Goal: Complete application form

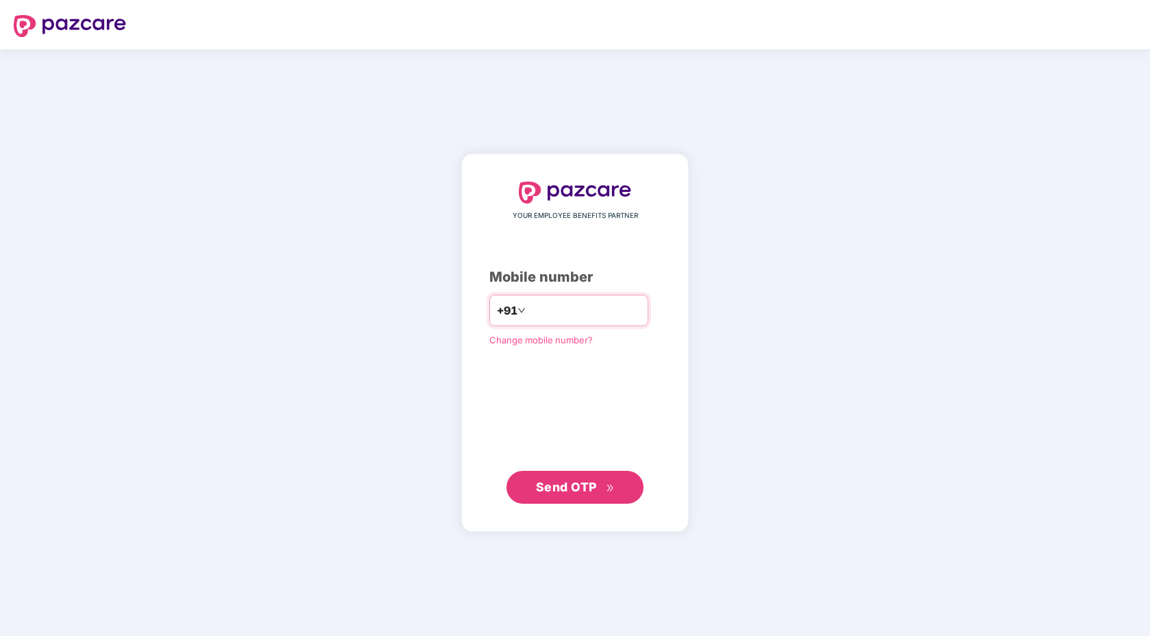
click at [578, 319] on input "number" at bounding box center [584, 310] width 112 height 22
type input "**********"
click at [585, 482] on span "Send OTP" at bounding box center [566, 486] width 61 height 14
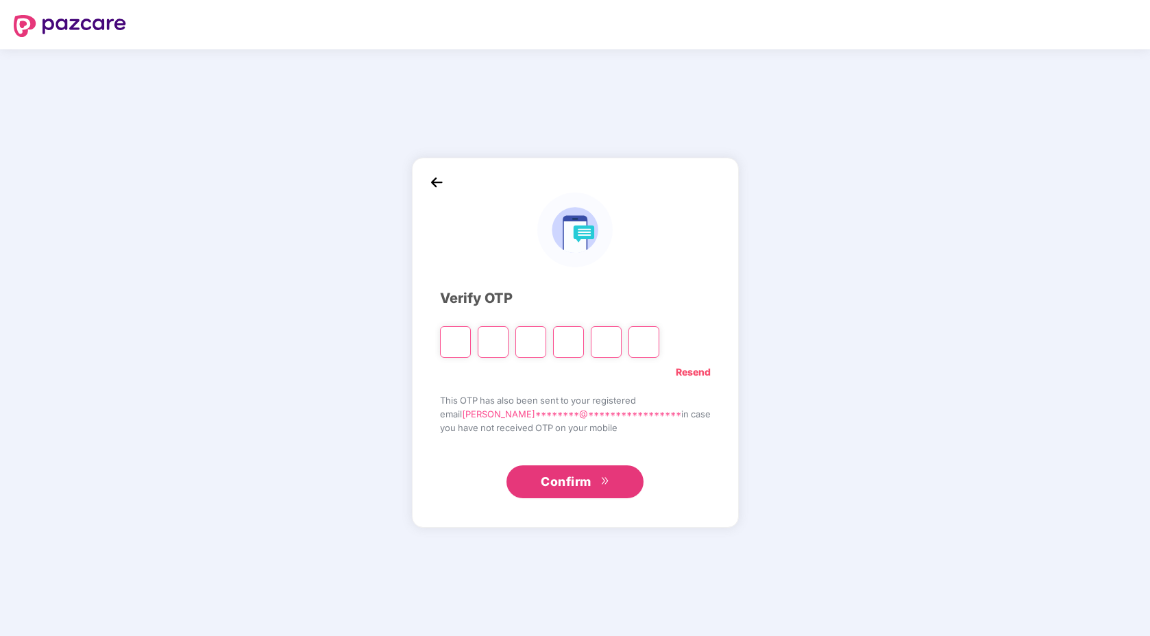
type input "*"
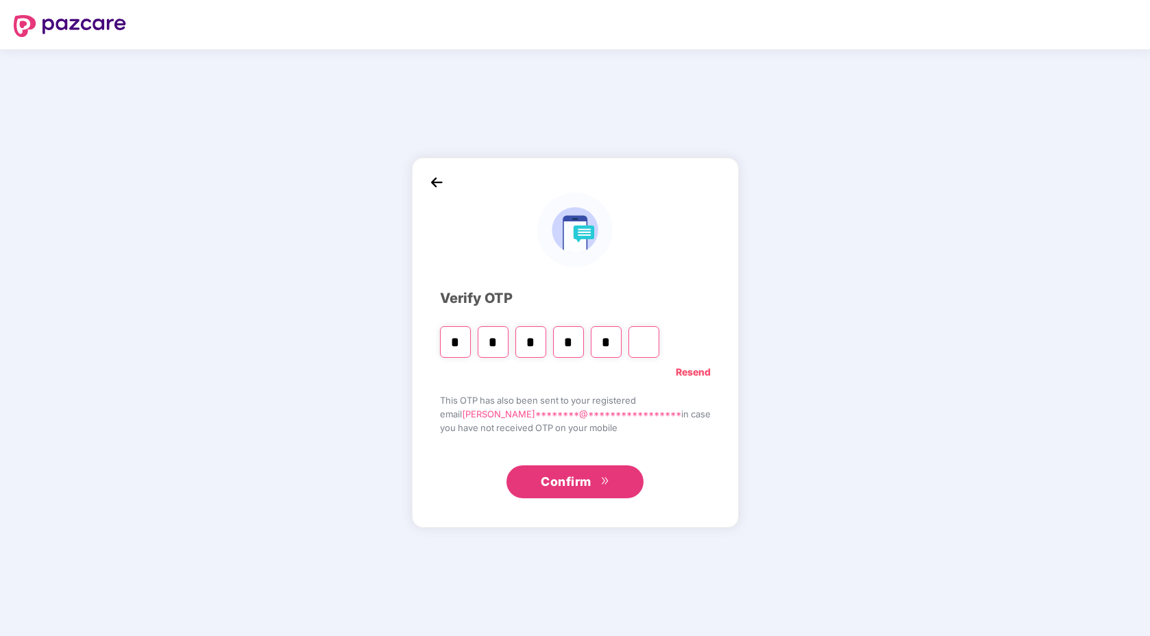
type input "*"
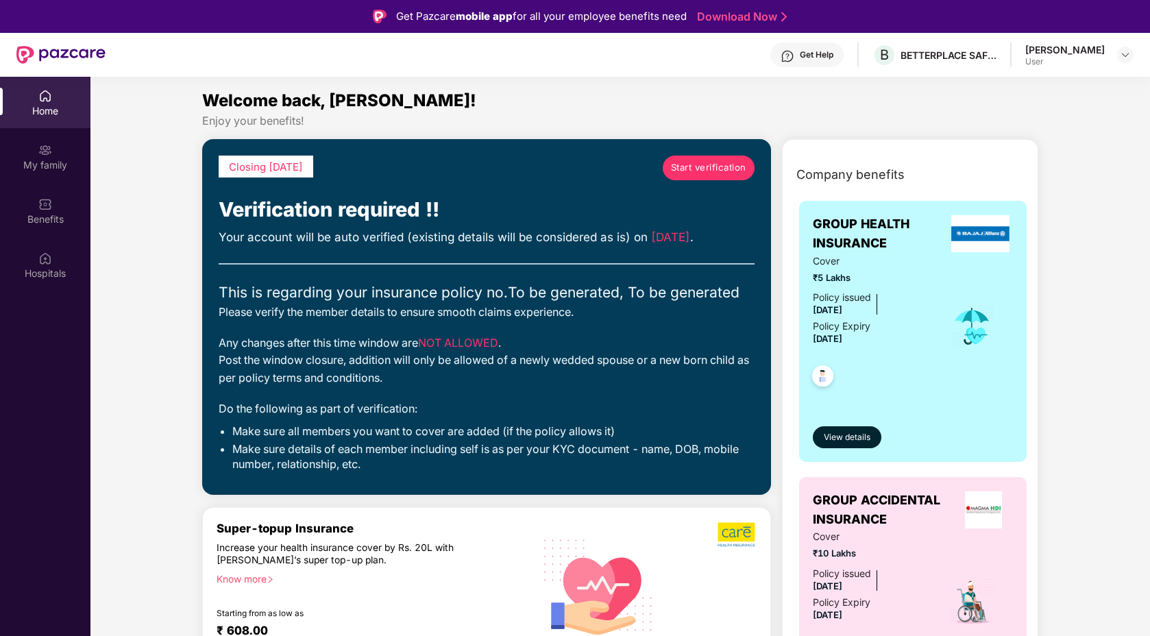
click at [700, 171] on span "Start verification" at bounding box center [708, 167] width 75 height 14
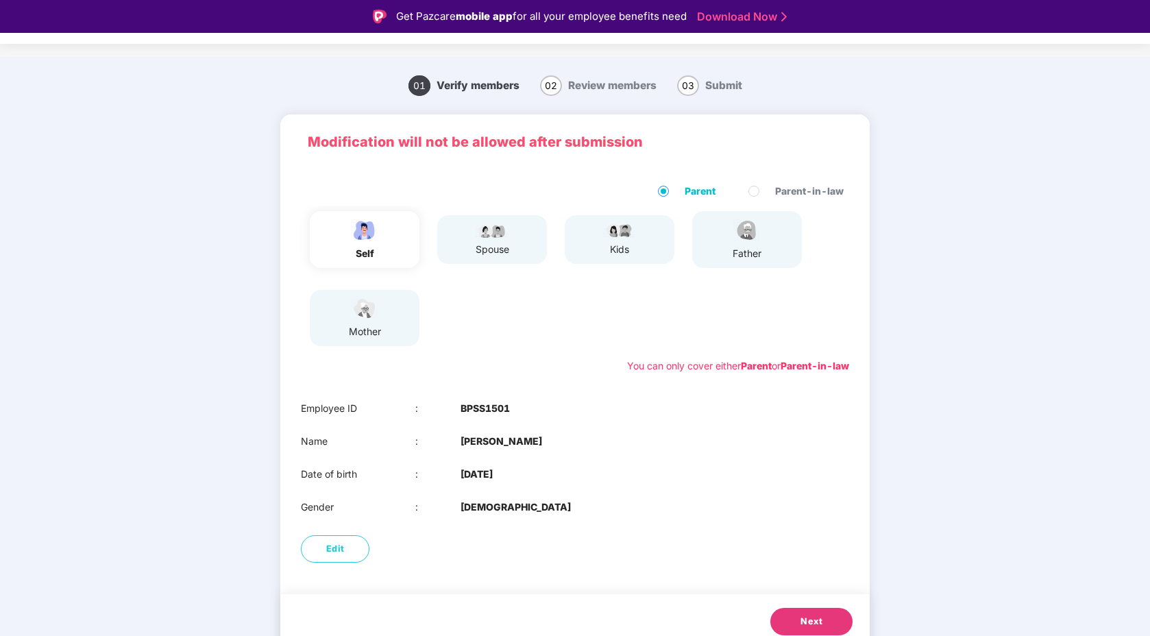
scroll to position [29, 0]
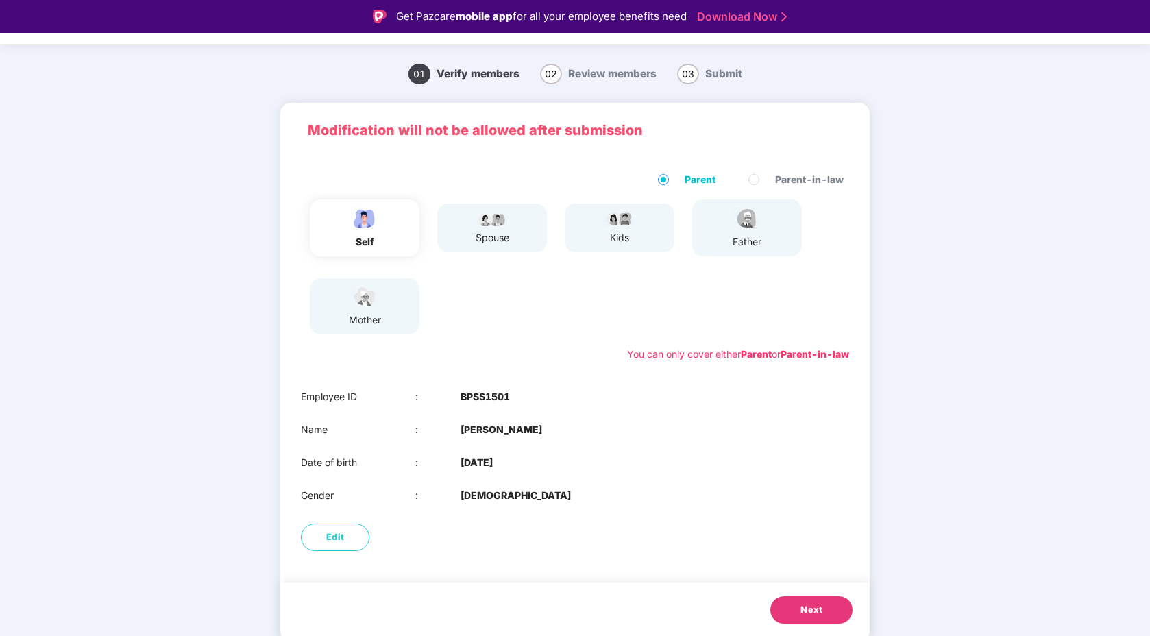
click at [477, 238] on div "spouse" at bounding box center [492, 237] width 34 height 15
click at [805, 613] on span "Next" at bounding box center [811, 610] width 22 height 14
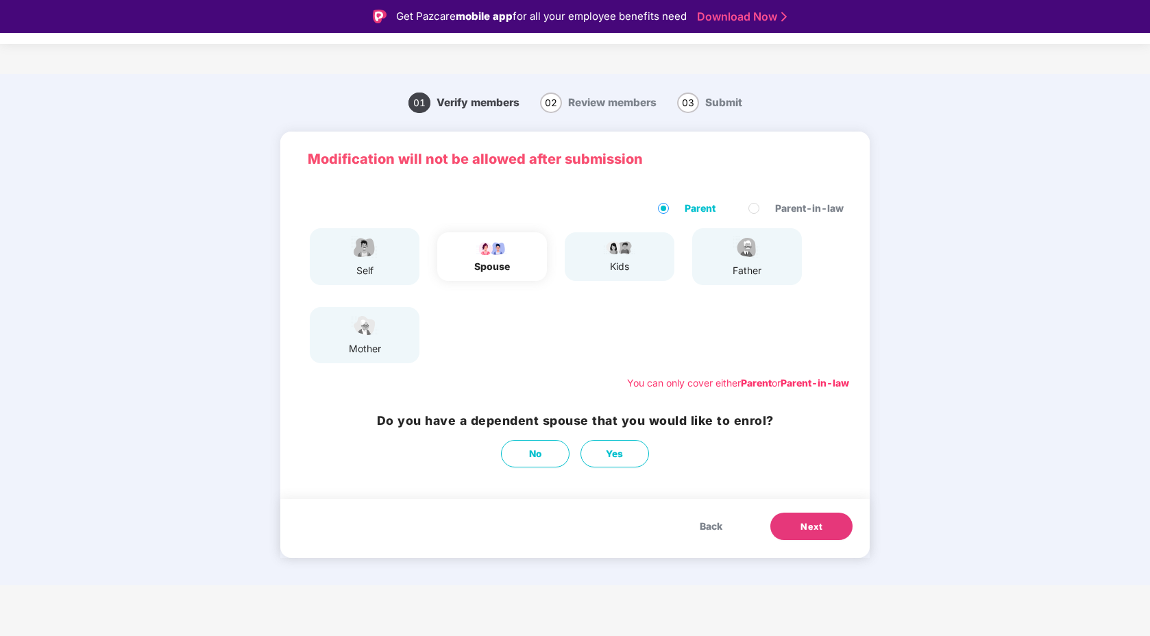
scroll to position [0, 0]
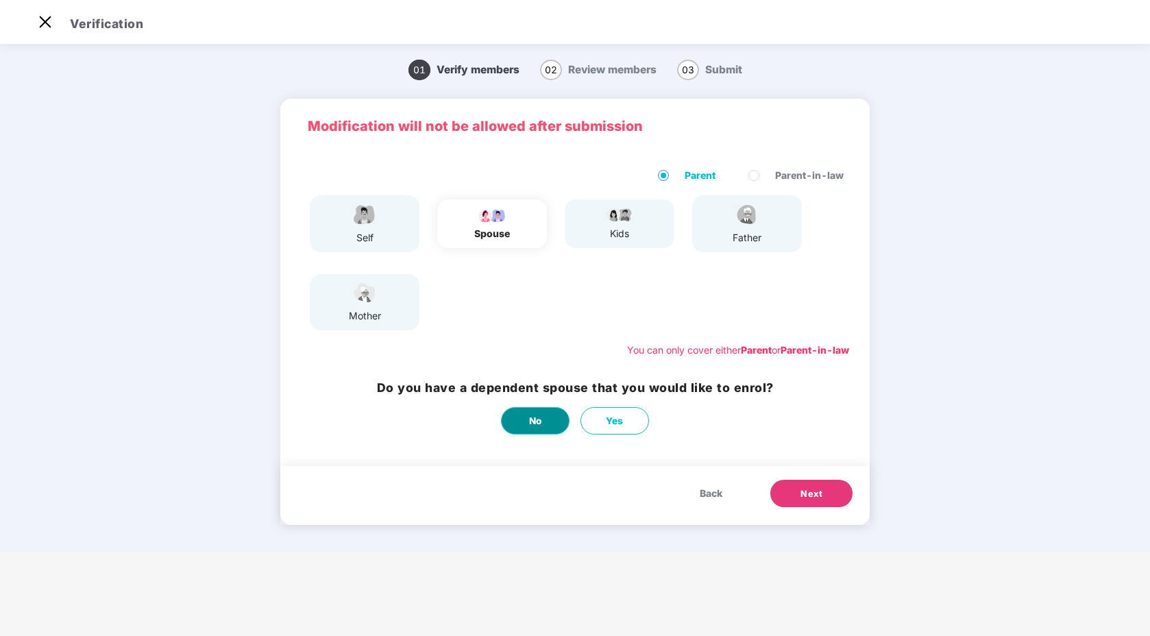
click at [520, 428] on button "No" at bounding box center [535, 420] width 69 height 27
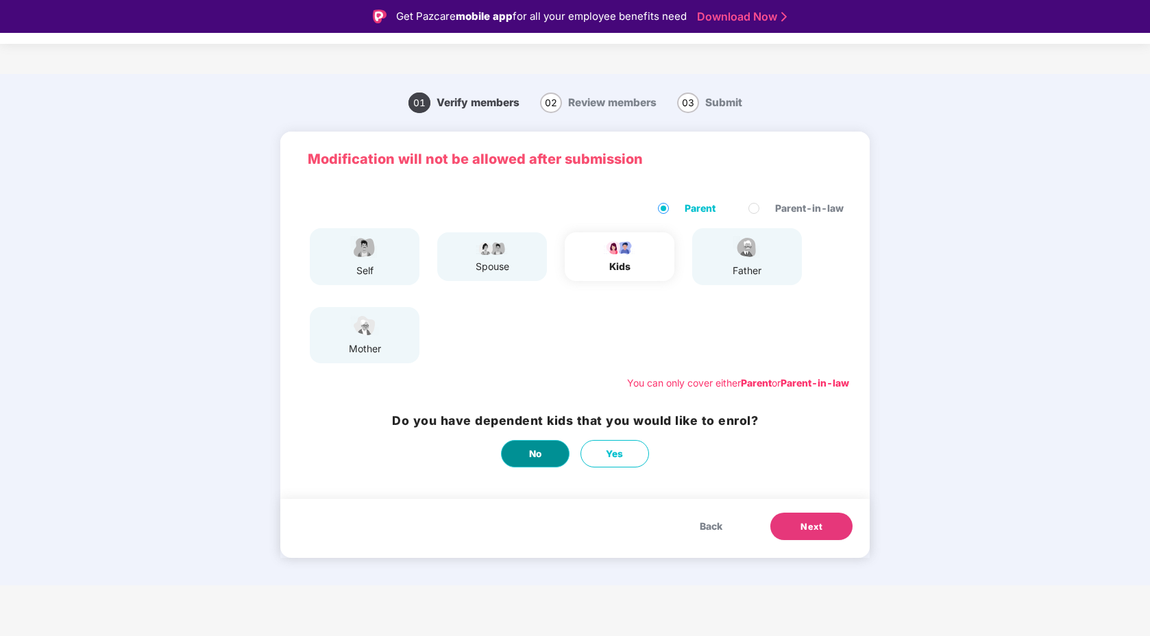
click at [541, 456] on span "No" at bounding box center [535, 454] width 13 height 14
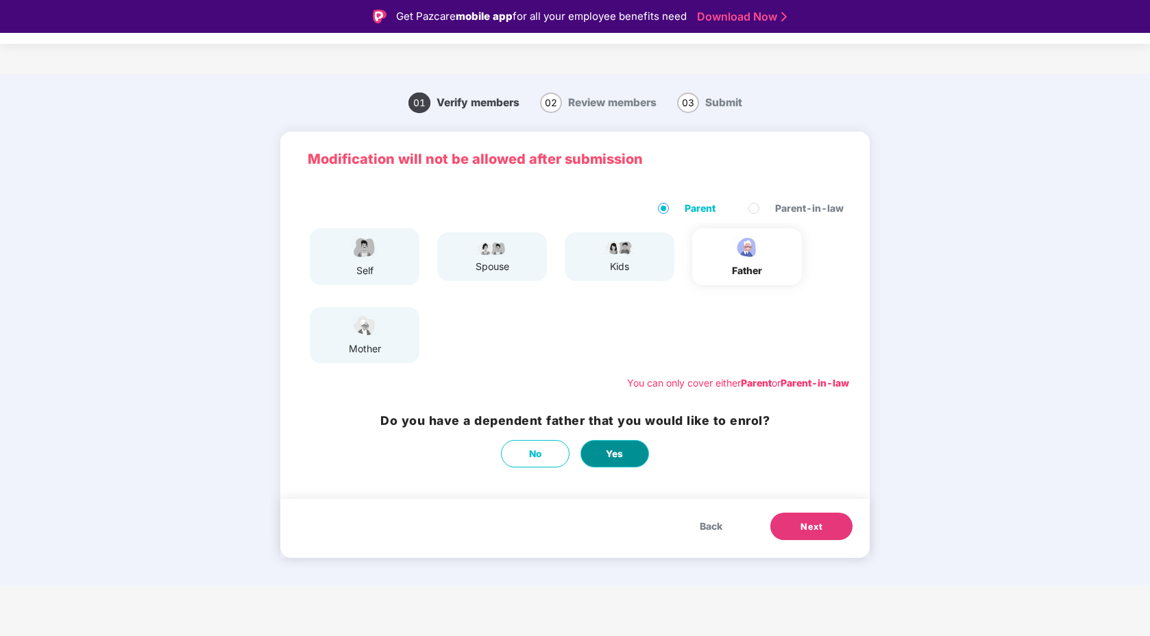
click at [619, 452] on span "Yes" at bounding box center [615, 454] width 18 height 14
select select "****"
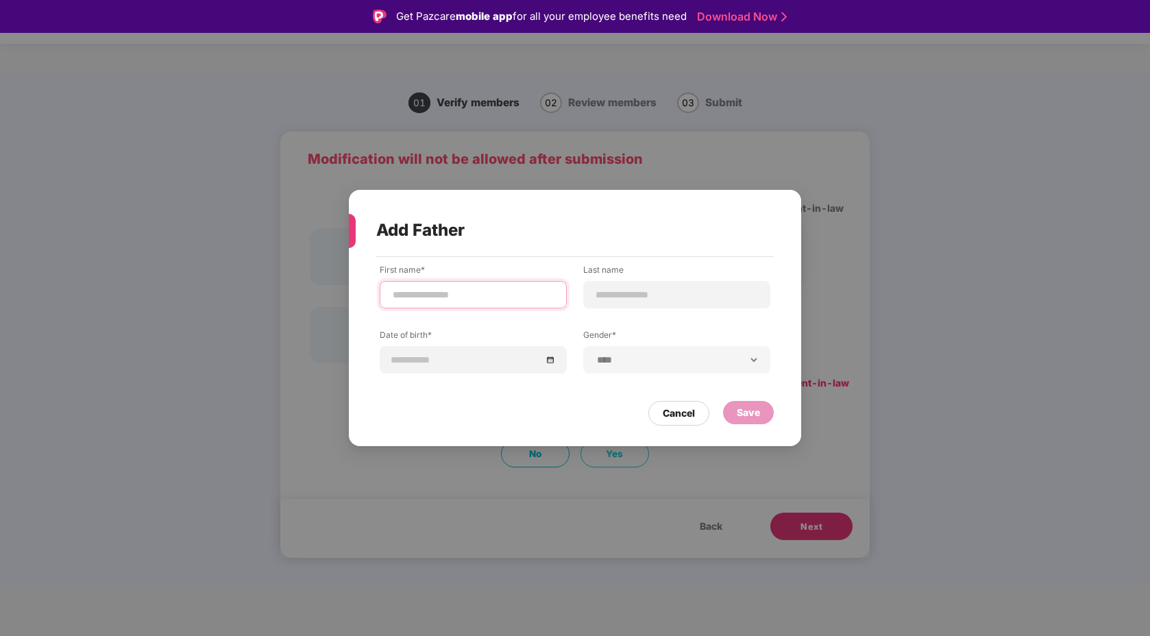
click at [449, 294] on input at bounding box center [473, 295] width 164 height 14
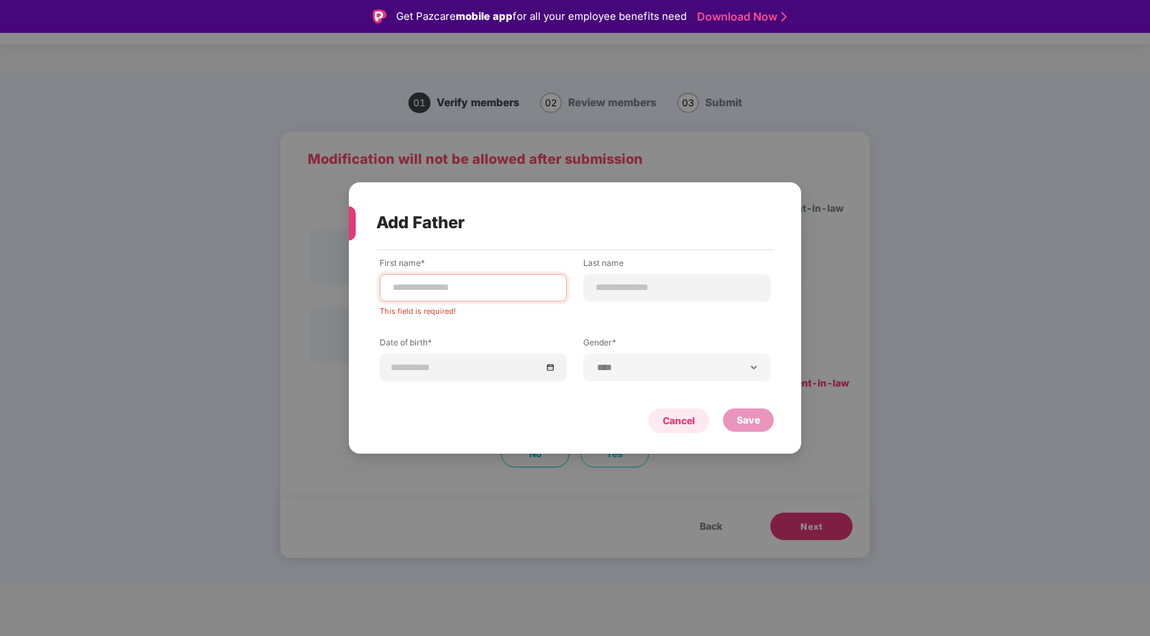
click at [683, 419] on div "Cancel" at bounding box center [679, 420] width 32 height 15
